Goal: Task Accomplishment & Management: Complete application form

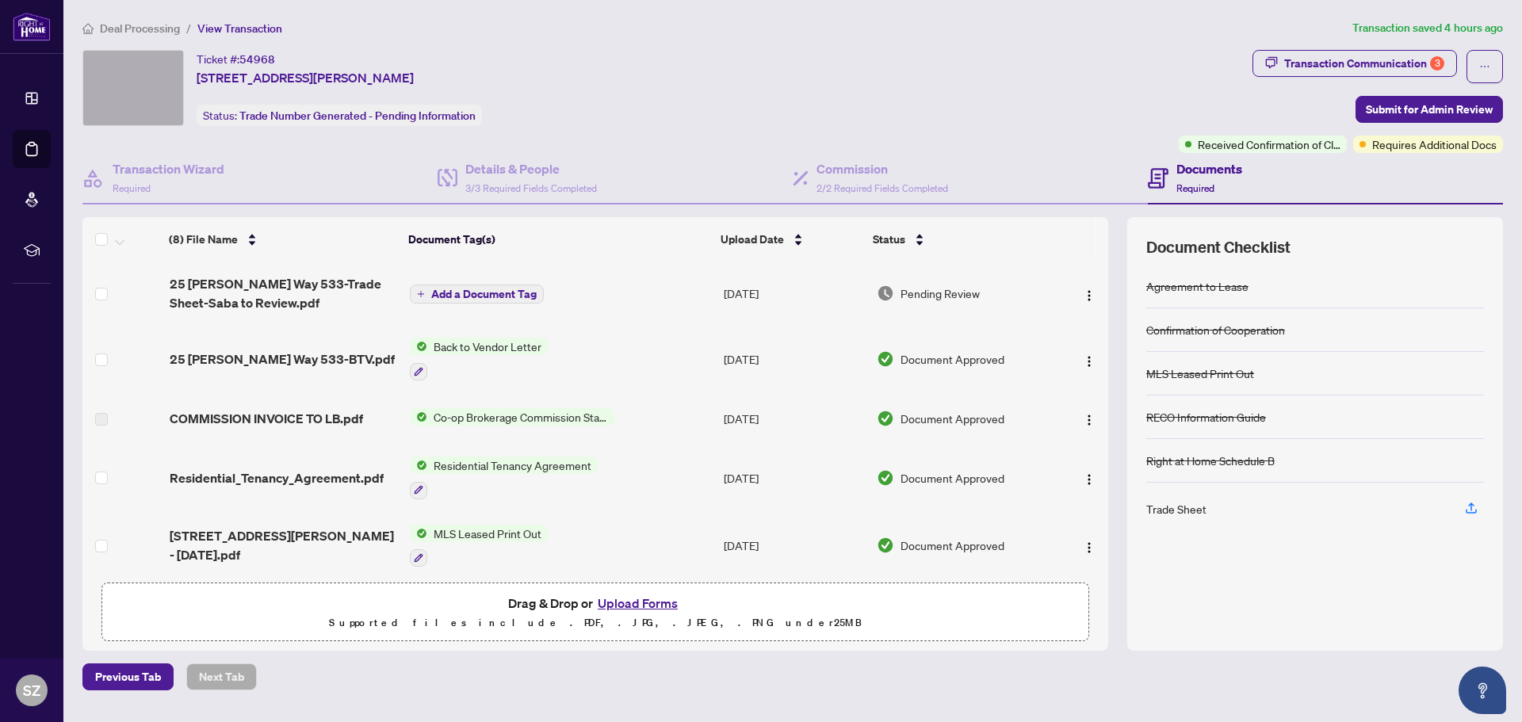
click at [638, 603] on button "Upload Forms" at bounding box center [638, 603] width 90 height 21
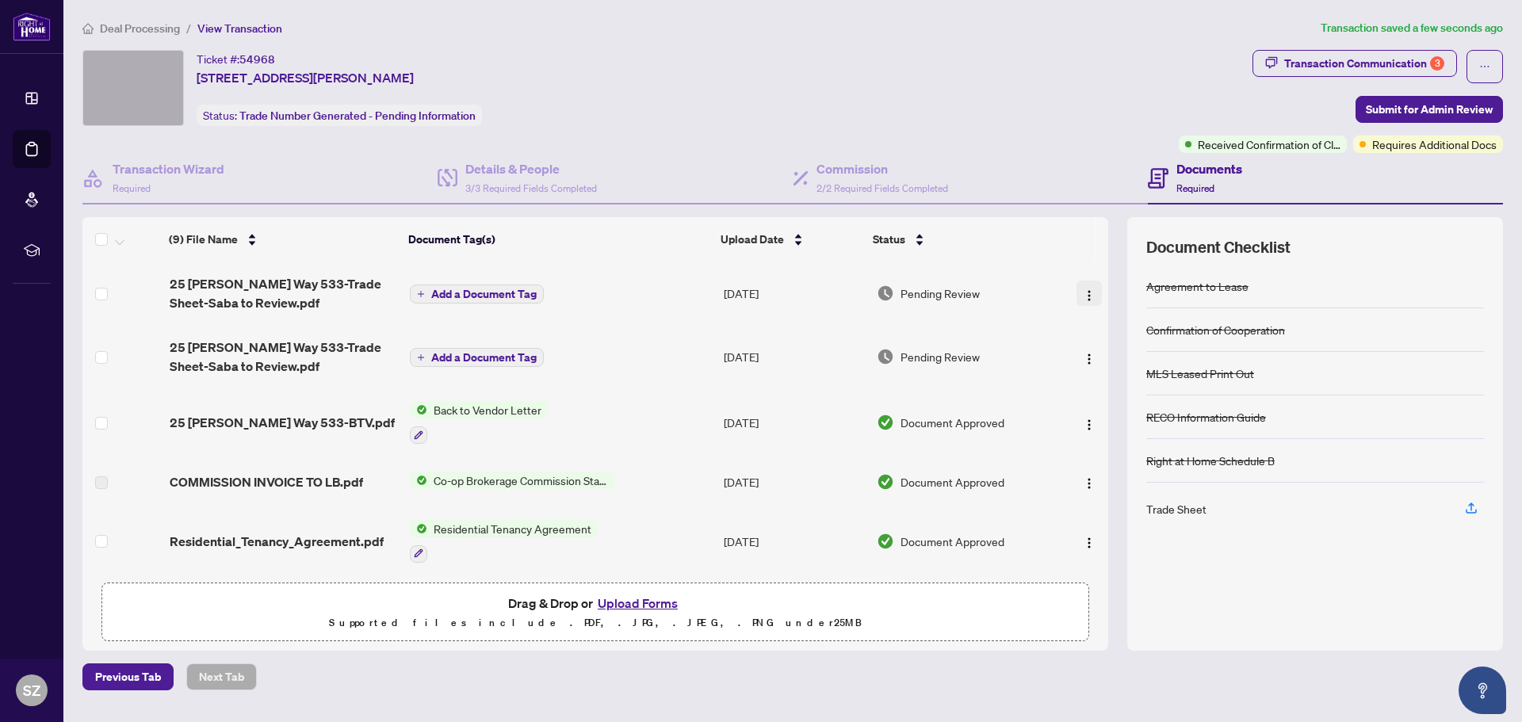
click at [1085, 300] on img "button" at bounding box center [1089, 295] width 13 height 13
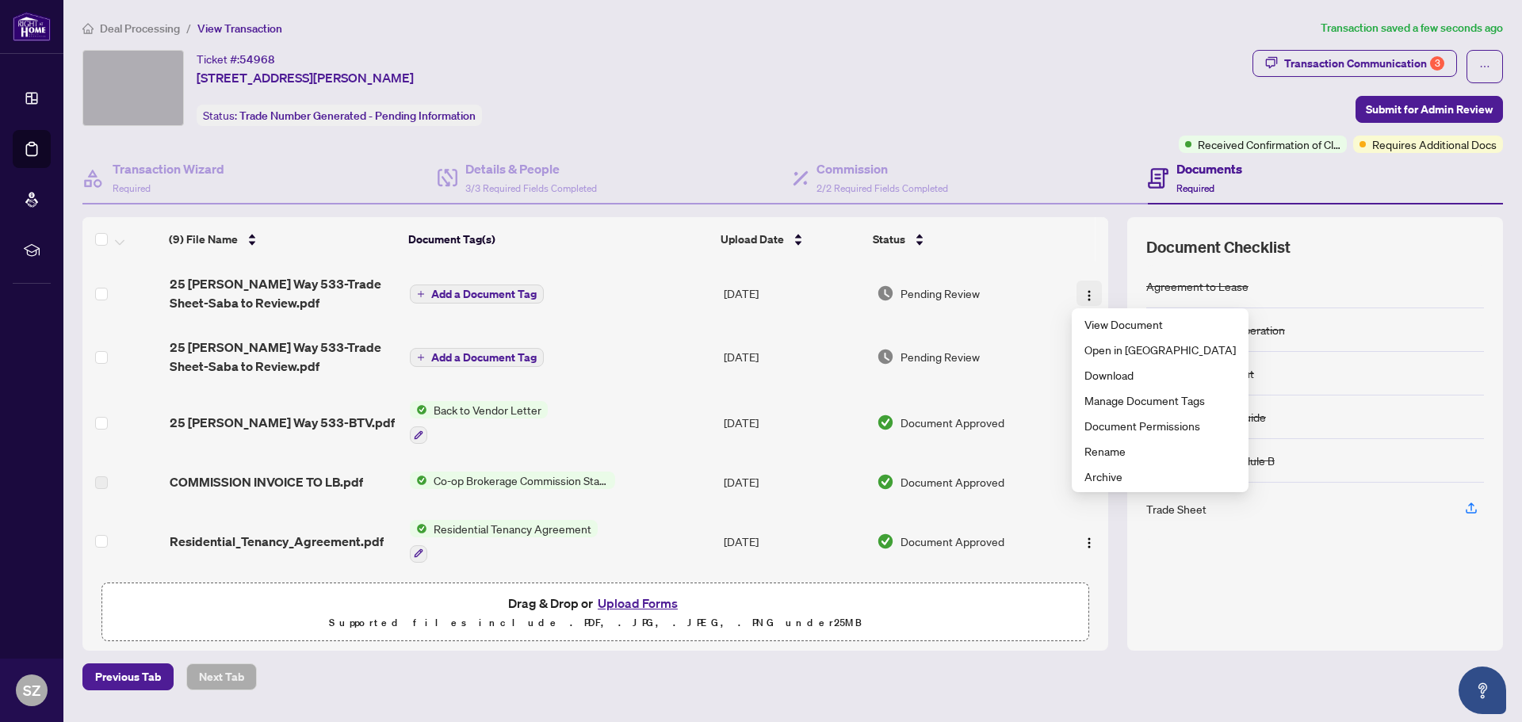
click at [1085, 300] on img "button" at bounding box center [1089, 295] width 13 height 13
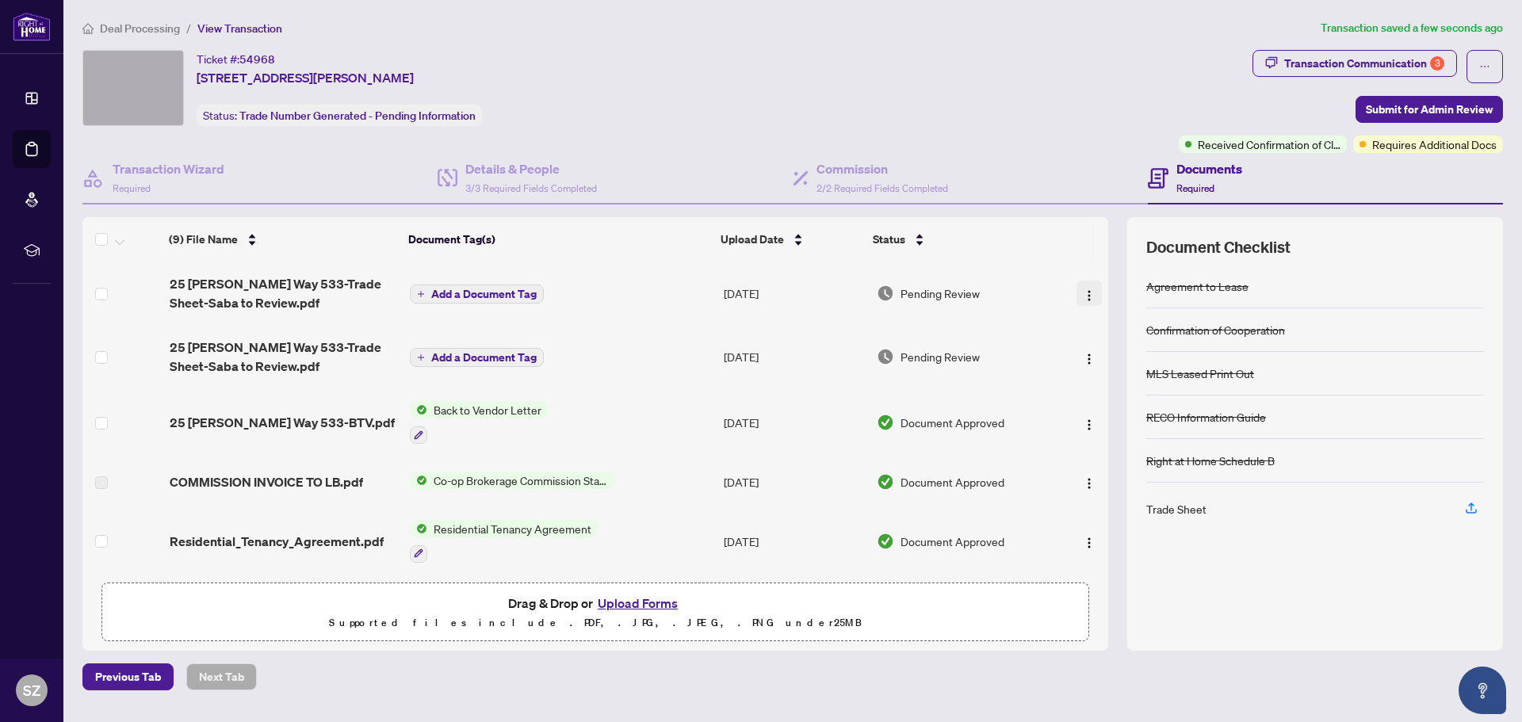
click at [1089, 293] on button "button" at bounding box center [1089, 293] width 25 height 25
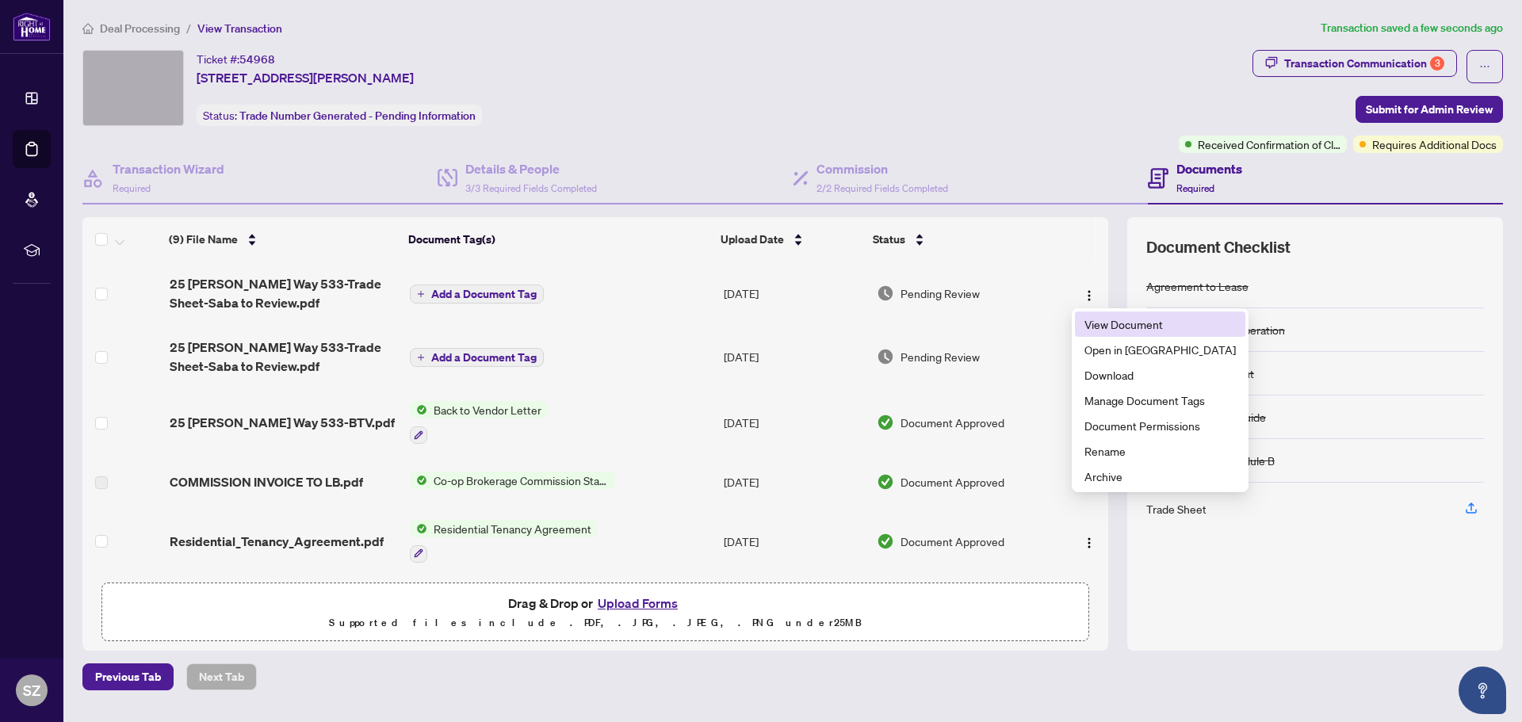
click at [1124, 329] on span "View Document" at bounding box center [1160, 324] width 151 height 17
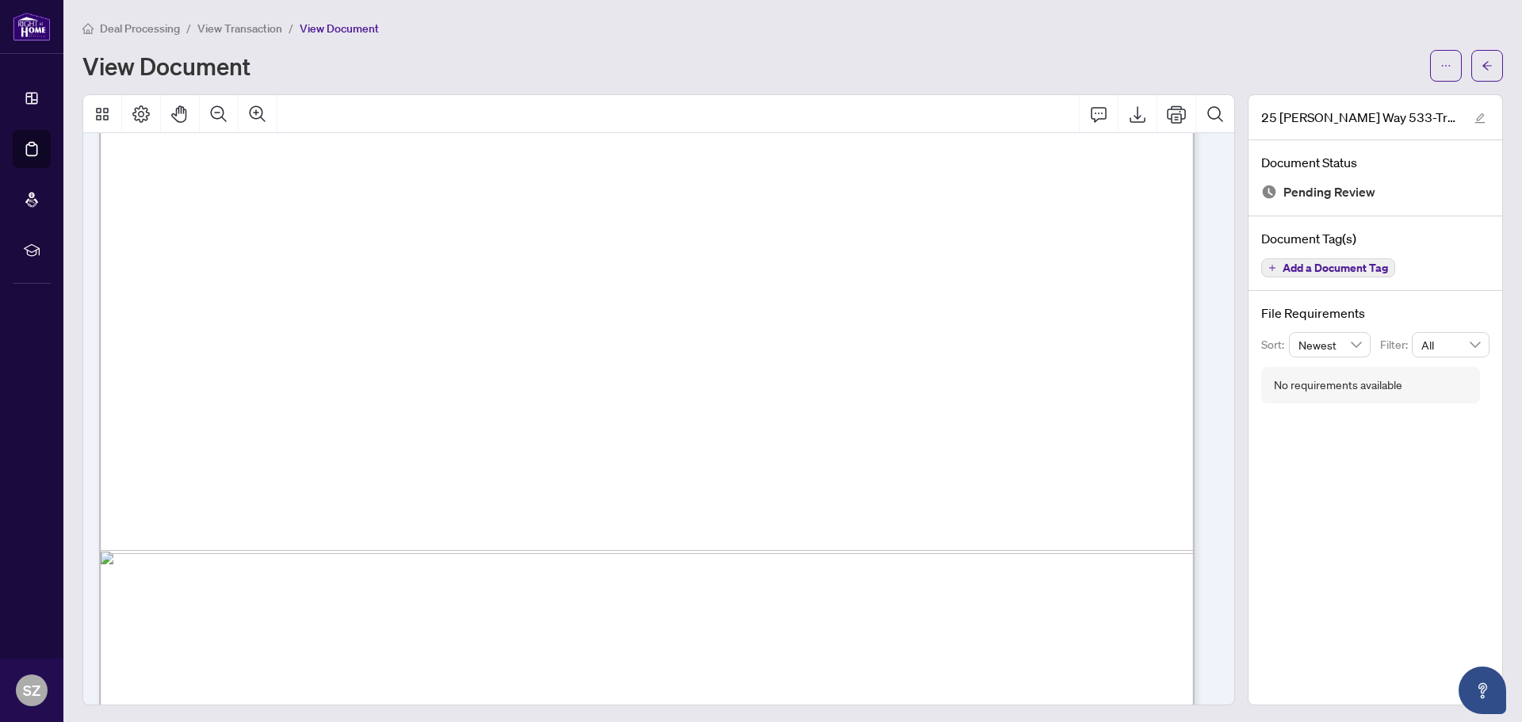
scroll to position [802, 0]
click at [226, 27] on span "View Transaction" at bounding box center [239, 28] width 85 height 14
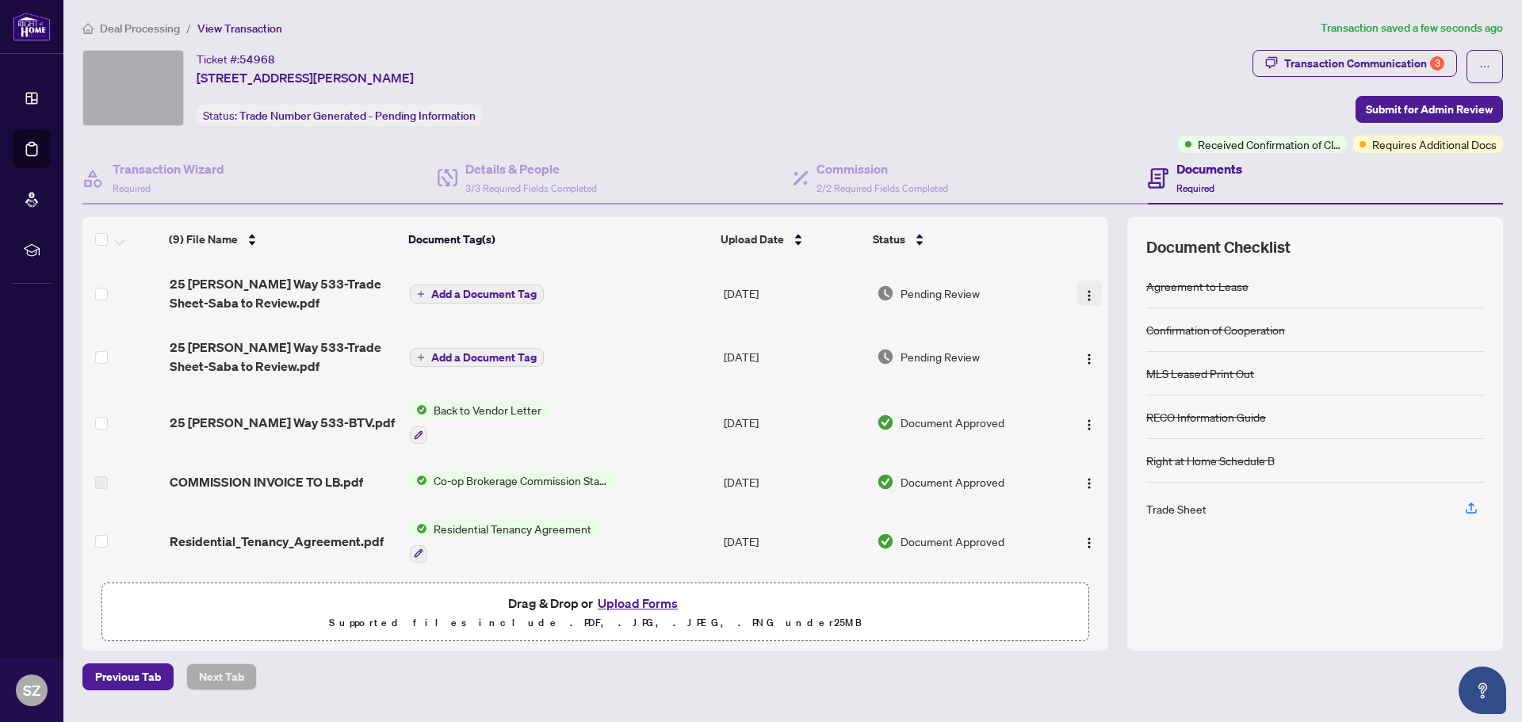
click at [1092, 290] on button "button" at bounding box center [1089, 293] width 25 height 25
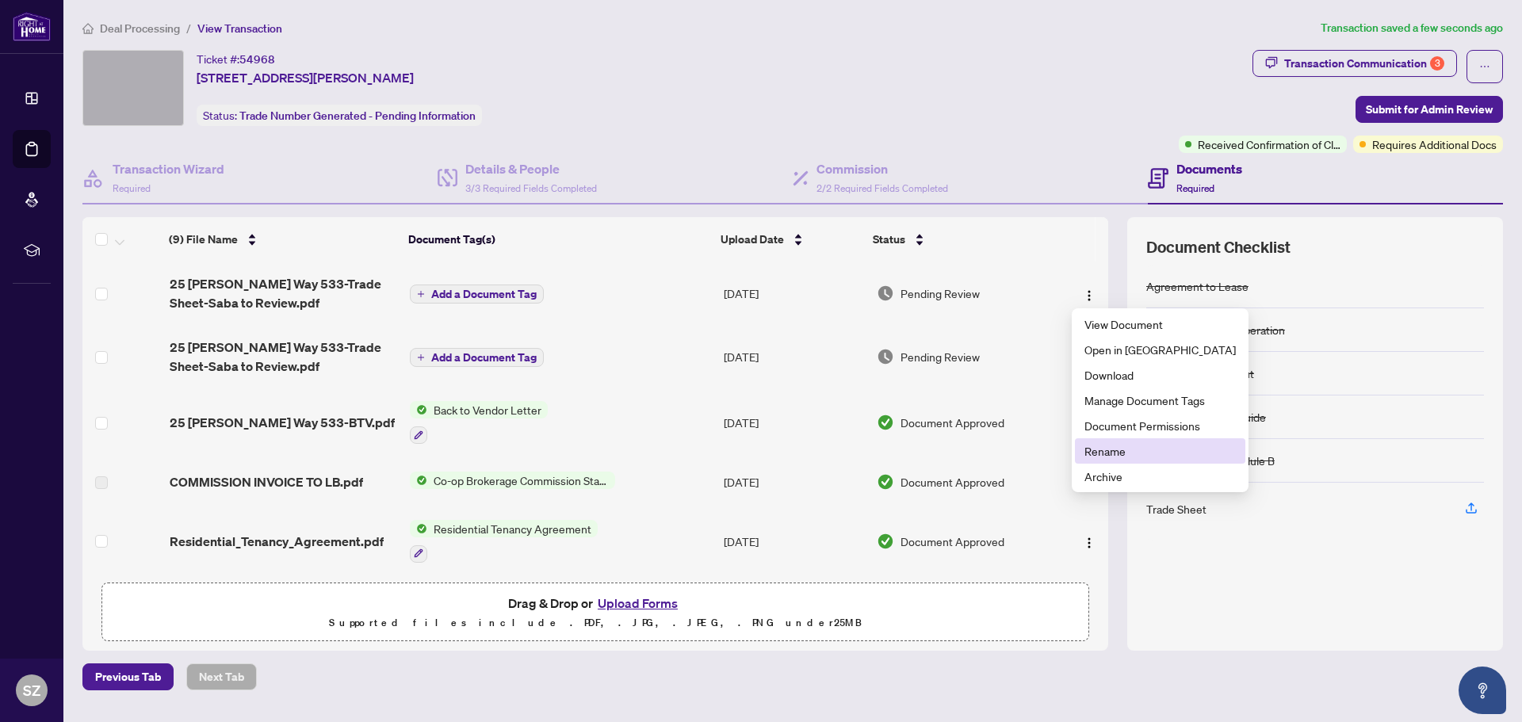
click at [1096, 446] on span "Rename" at bounding box center [1160, 450] width 151 height 17
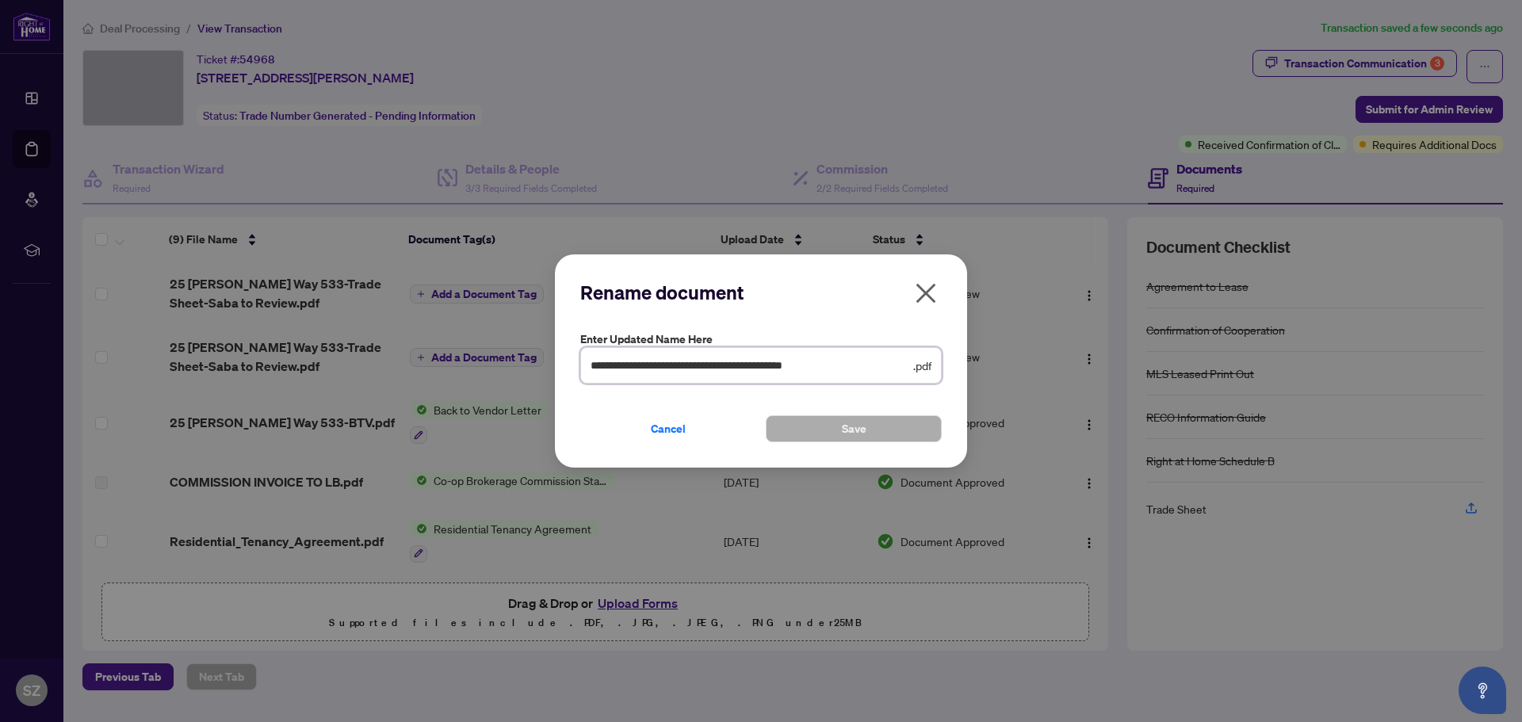
drag, startPoint x: 772, startPoint y: 365, endPoint x: 875, endPoint y: 366, distance: 103.1
click at [875, 366] on input "**********" at bounding box center [751, 365] width 320 height 17
type input "**********"
click at [863, 431] on span "Save" at bounding box center [854, 428] width 25 height 25
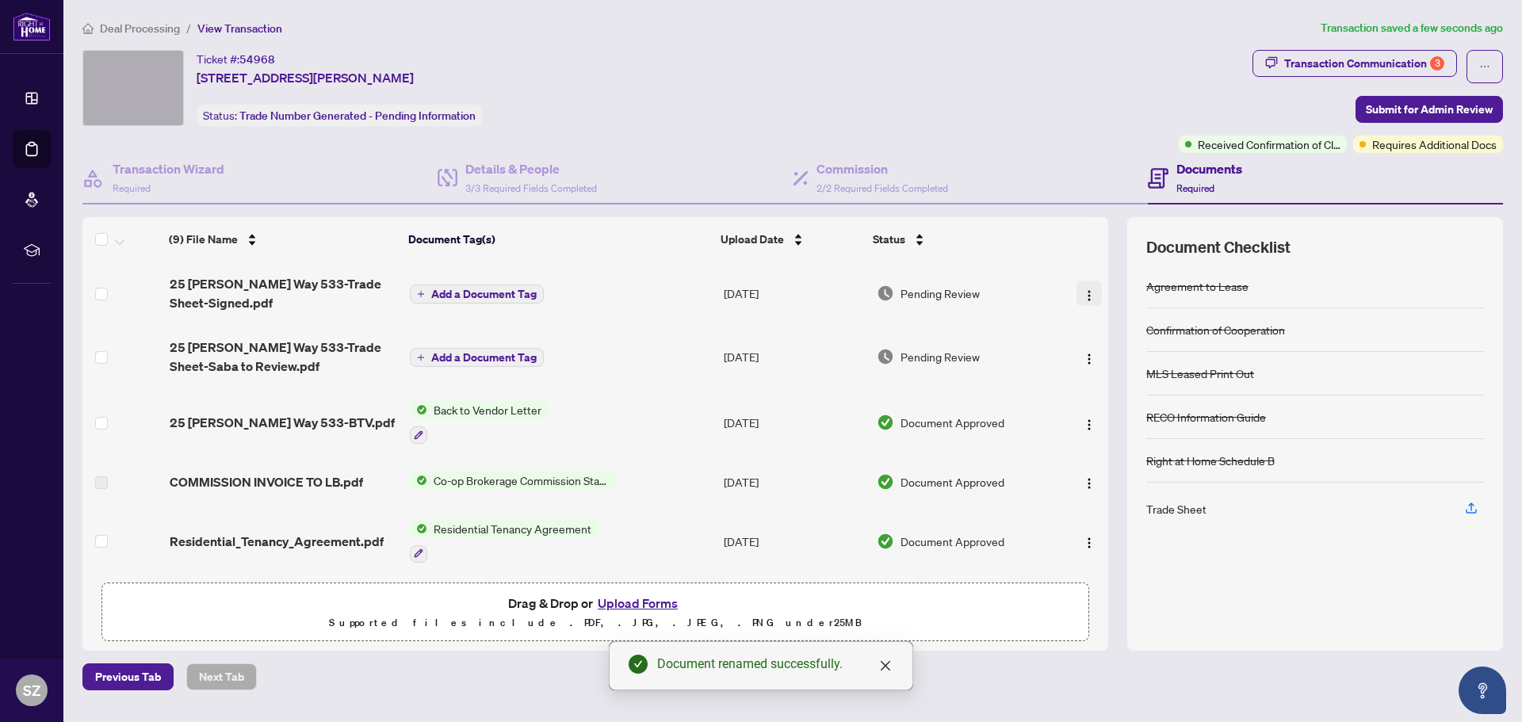
click at [1083, 296] on img "button" at bounding box center [1089, 295] width 13 height 13
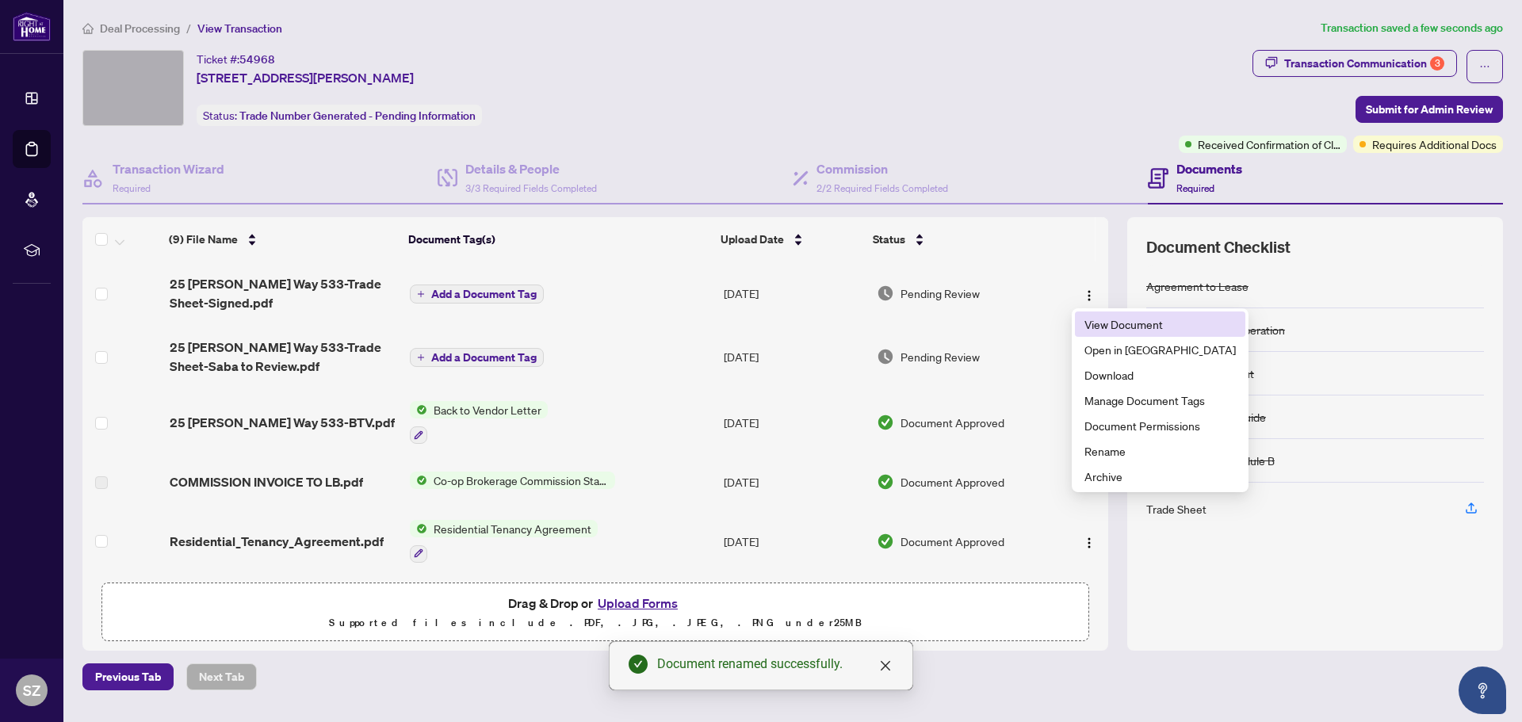
click at [1108, 321] on span "View Document" at bounding box center [1160, 324] width 151 height 17
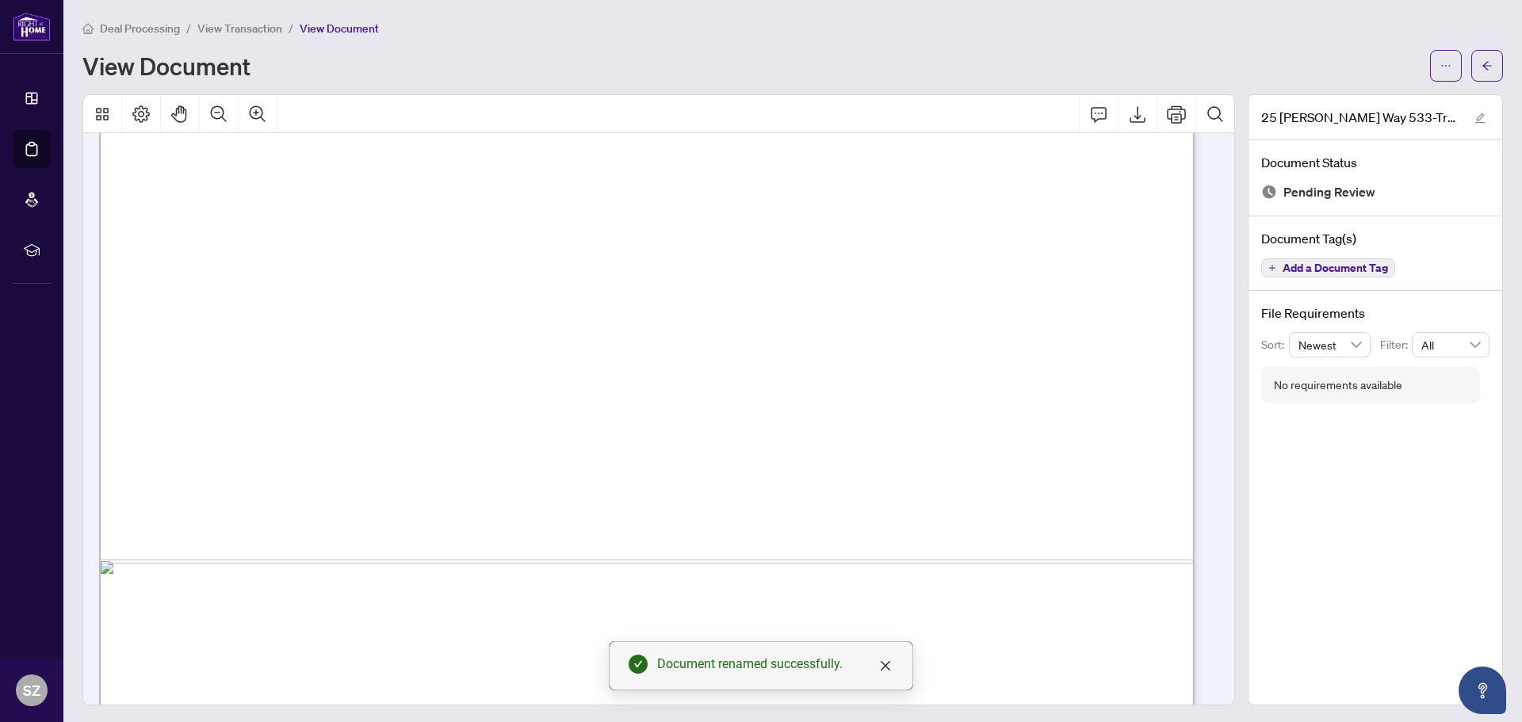
scroll to position [830, 0]
click at [222, 27] on span "View Transaction" at bounding box center [239, 28] width 85 height 14
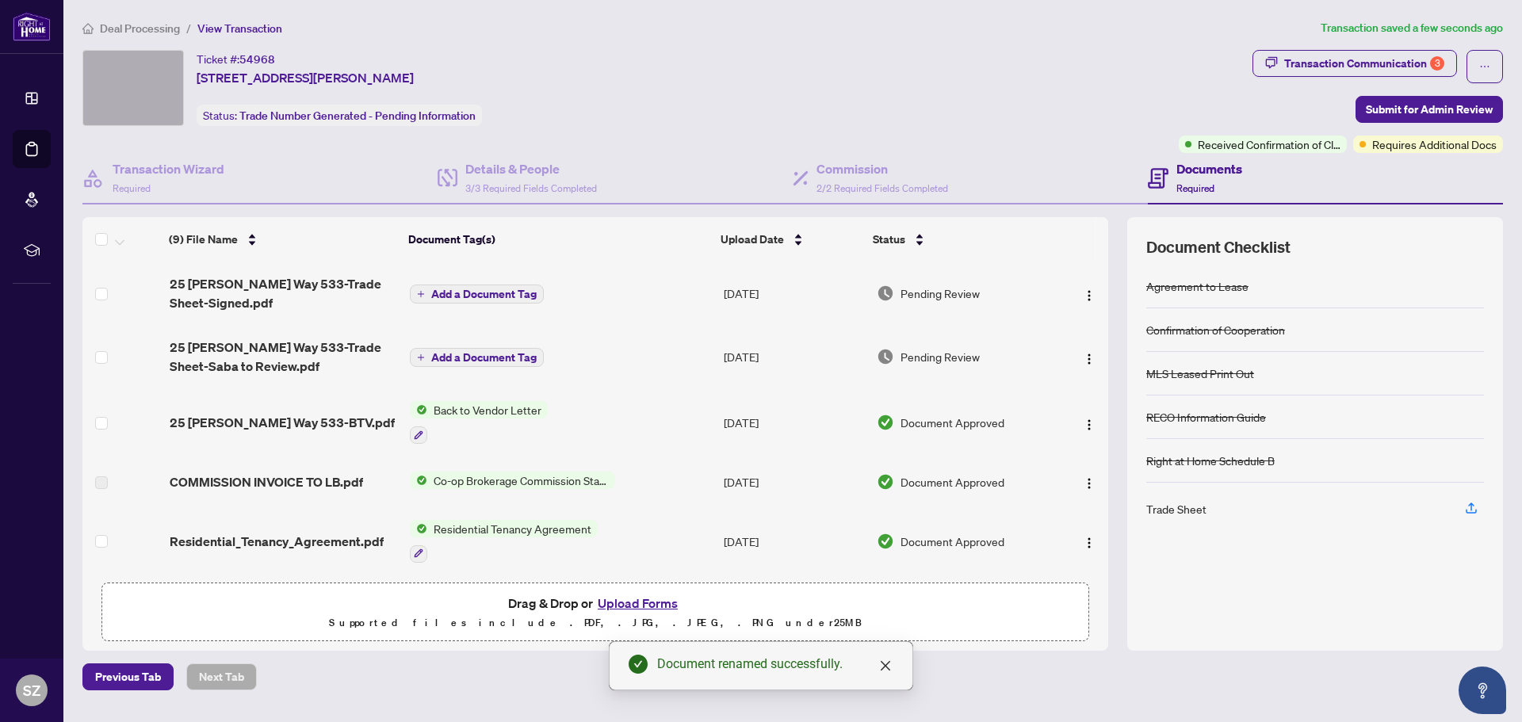
click at [457, 297] on span "Add a Document Tag" at bounding box center [483, 294] width 105 height 11
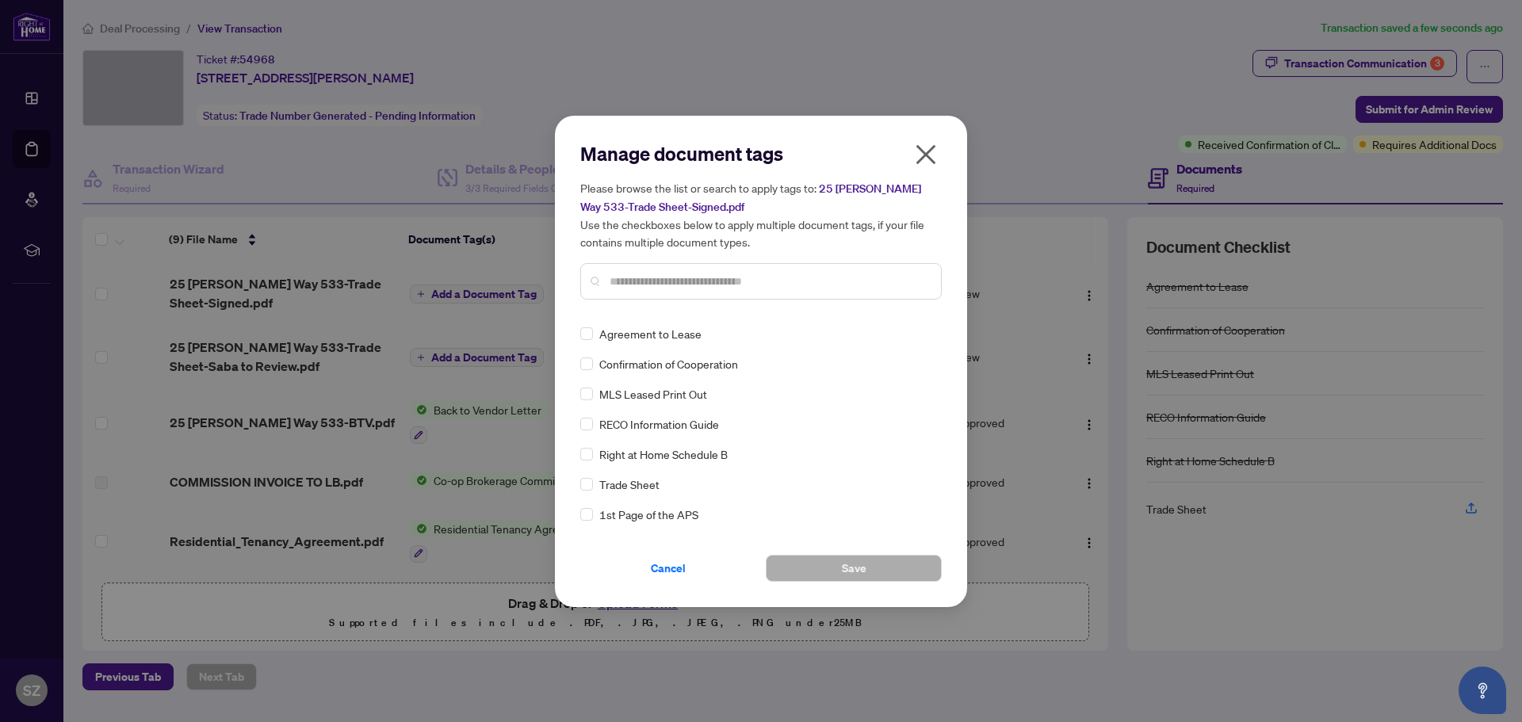
click at [653, 276] on input "text" at bounding box center [769, 281] width 319 height 17
type input "***"
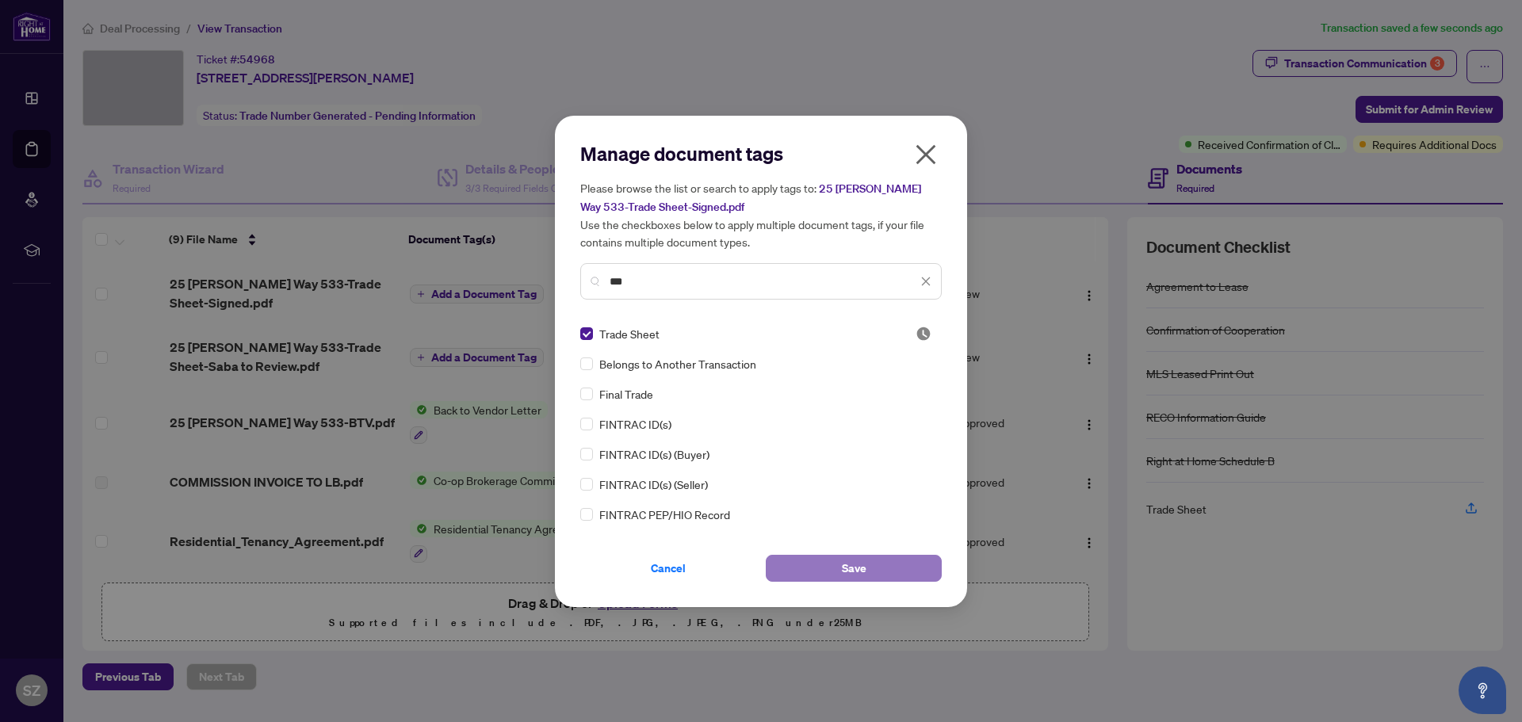
click at [842, 575] on span "Save" at bounding box center [854, 568] width 25 height 25
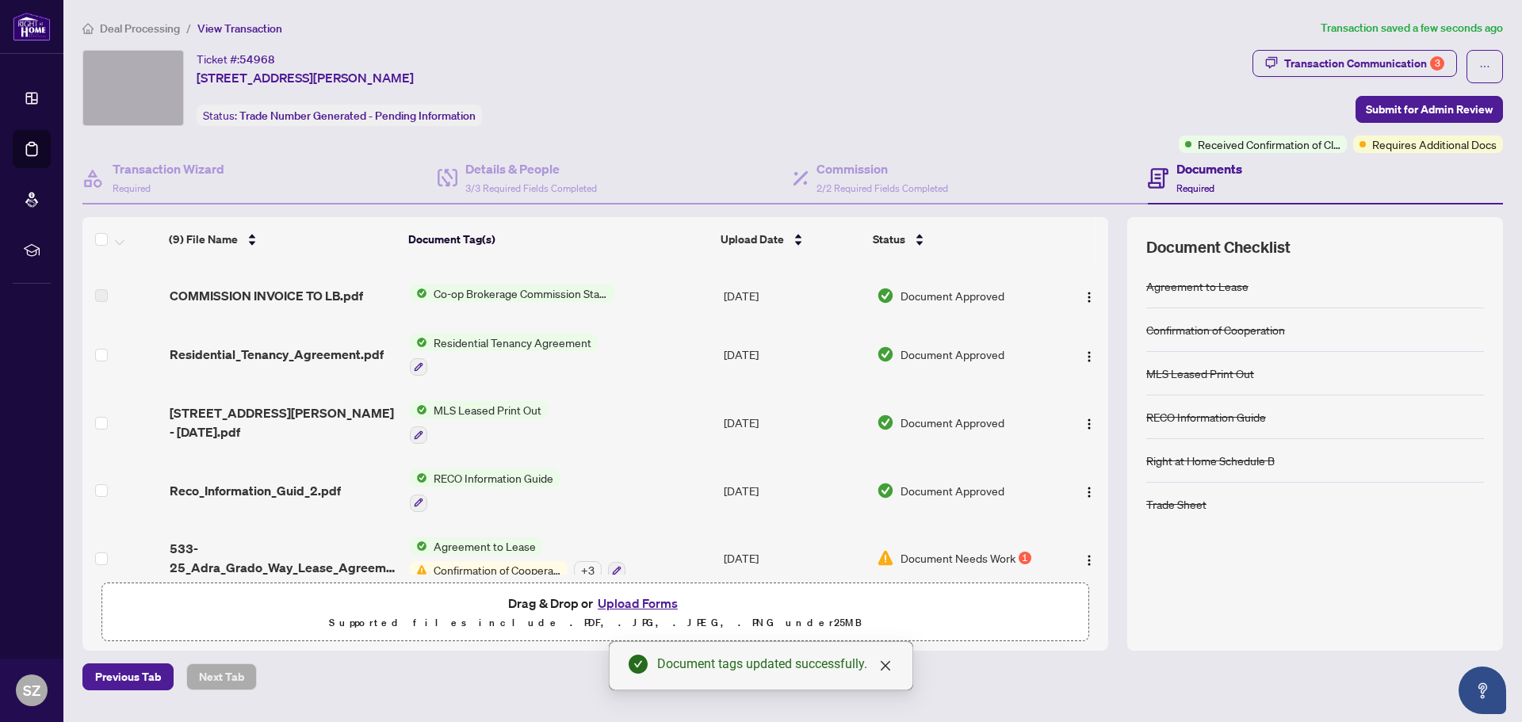
scroll to position [280, 0]
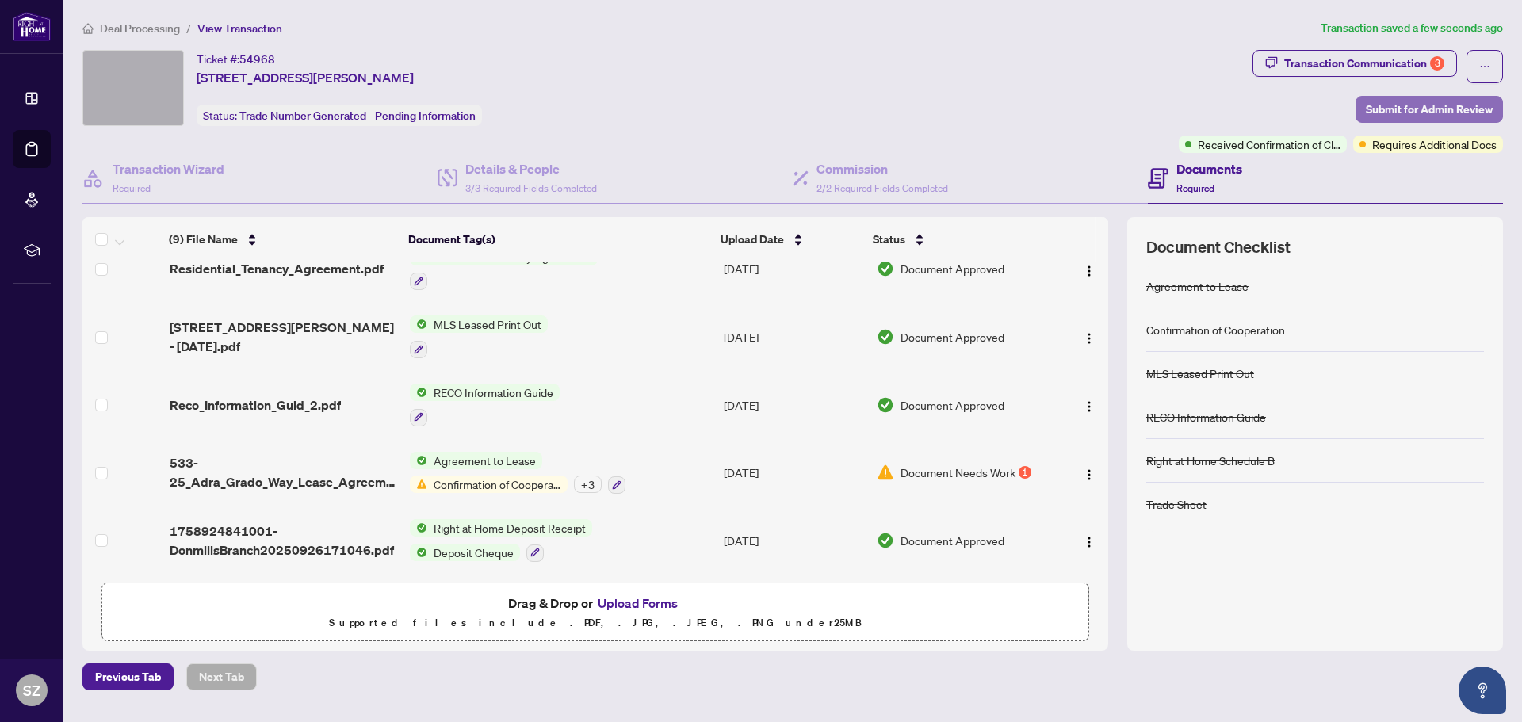
click at [1452, 107] on span "Submit for Admin Review" at bounding box center [1429, 109] width 127 height 25
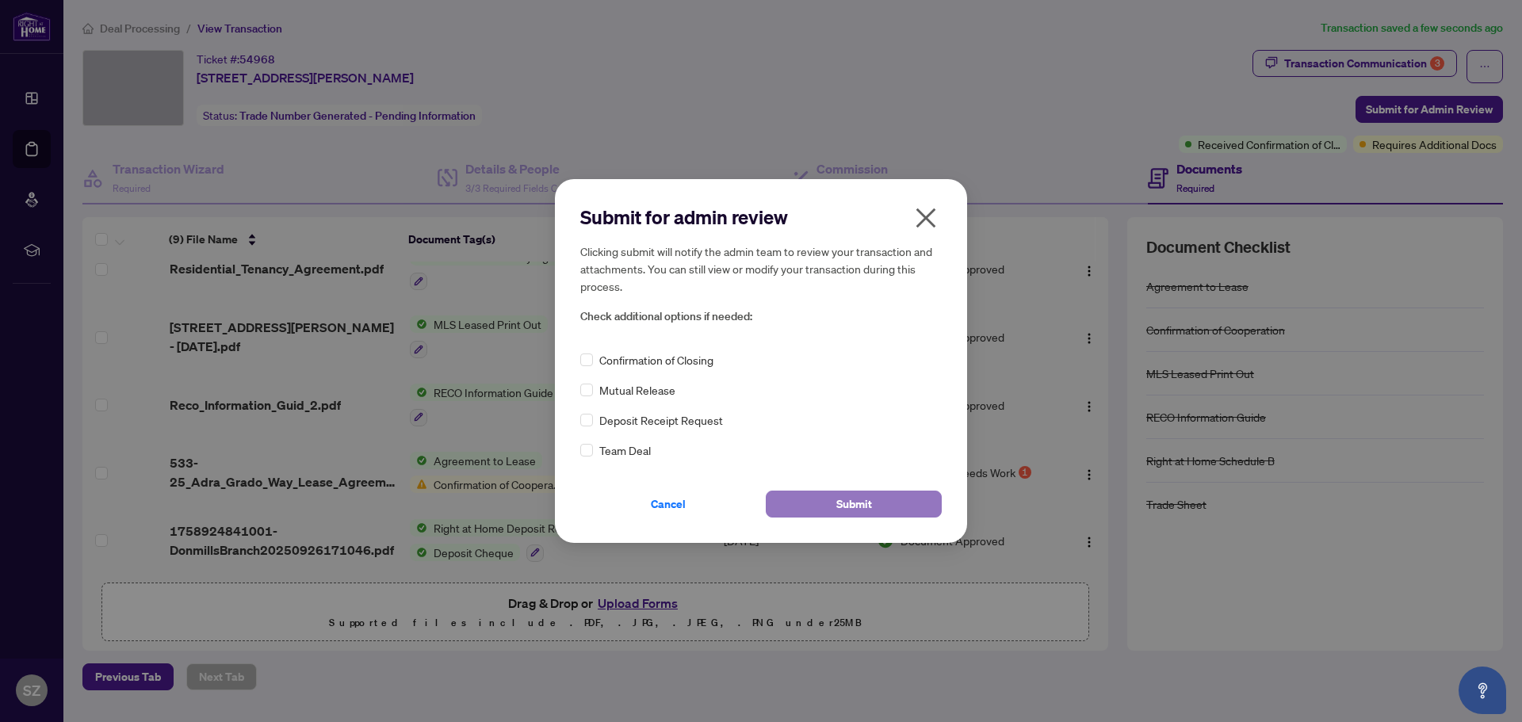
click at [863, 510] on span "Submit" at bounding box center [854, 504] width 36 height 25
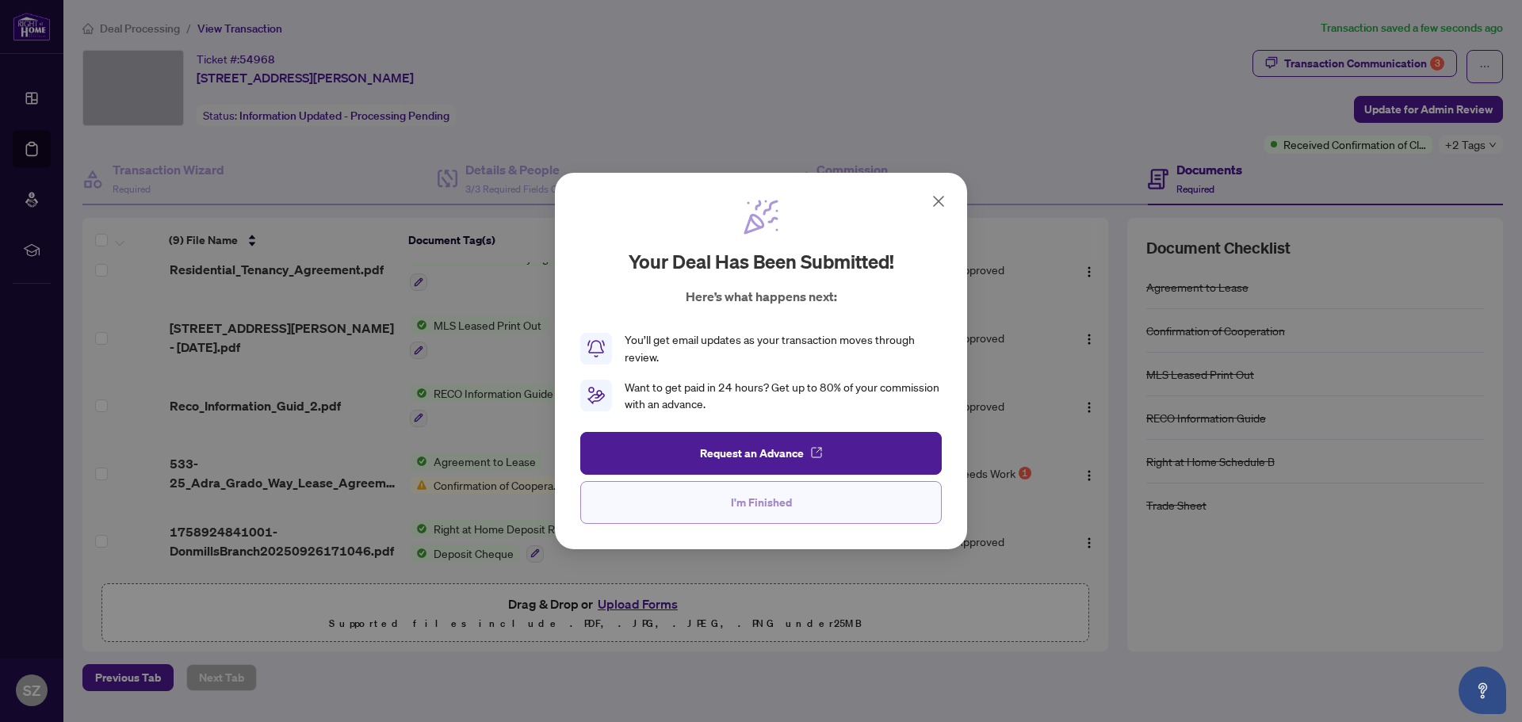
click at [768, 502] on span "I'm Finished" at bounding box center [761, 502] width 61 height 25
